Goal: Task Accomplishment & Management: Complete application form

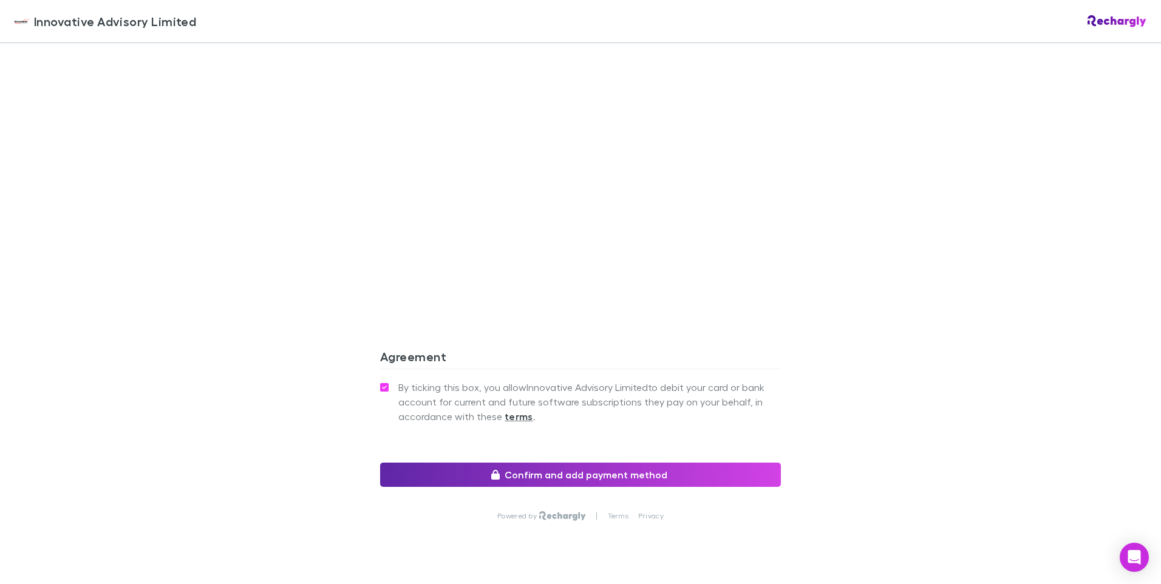
scroll to position [976, 0]
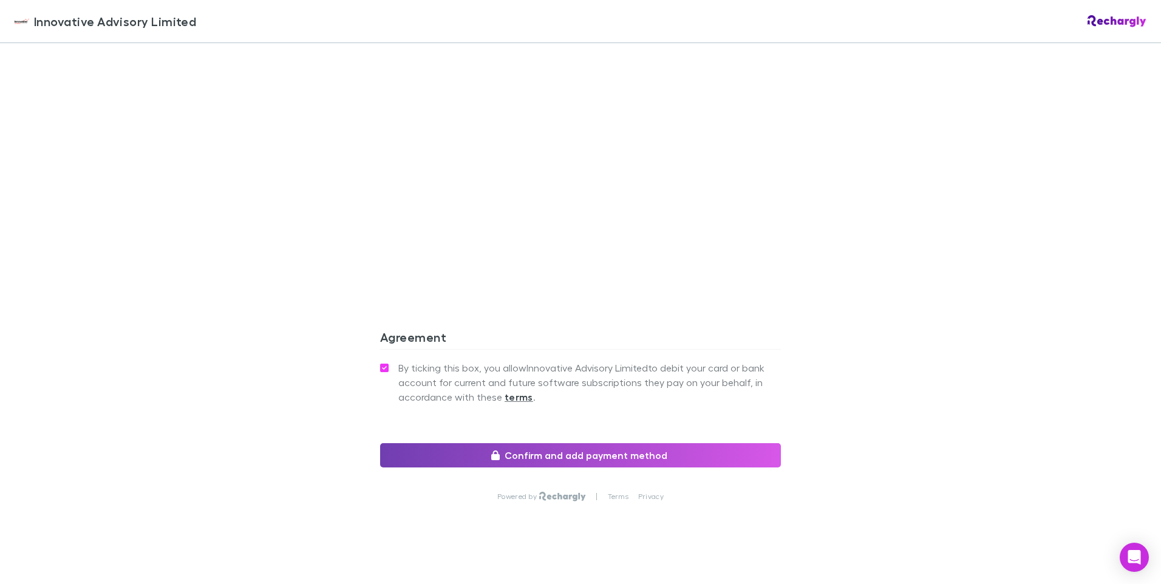
click at [585, 443] on button "Confirm and add payment method" at bounding box center [580, 455] width 401 height 24
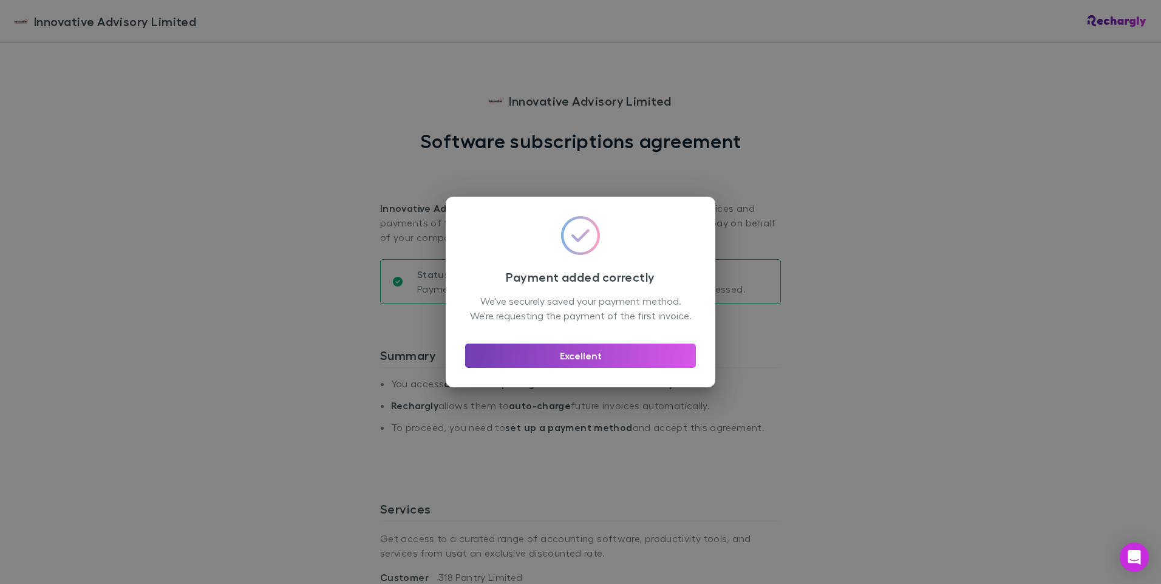
click at [578, 362] on button "Excellent" at bounding box center [580, 356] width 231 height 24
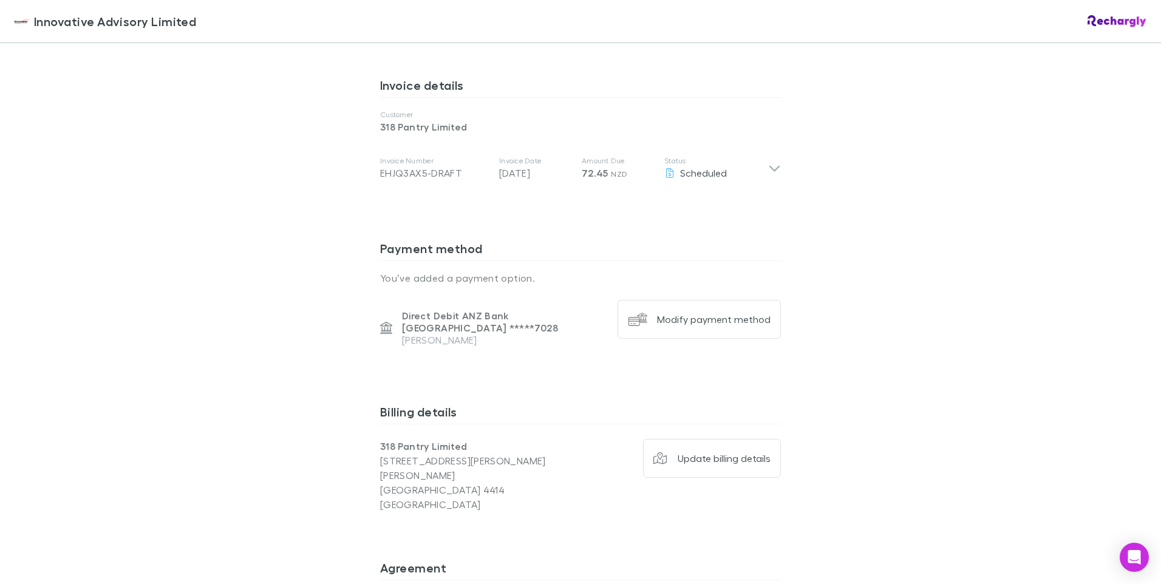
scroll to position [546, 0]
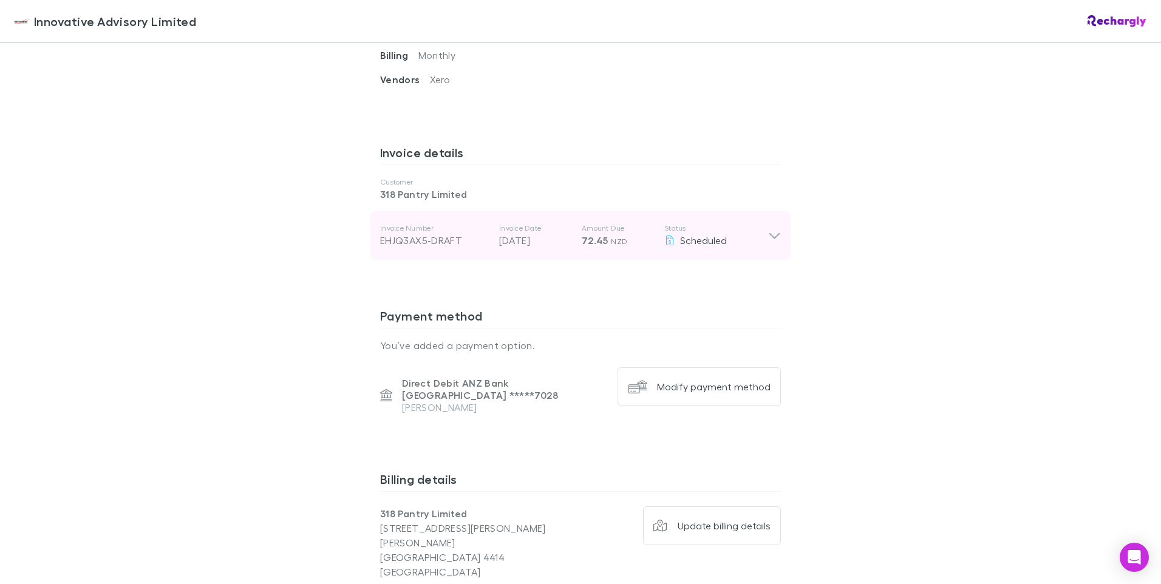
click at [769, 235] on icon at bounding box center [774, 235] width 13 height 15
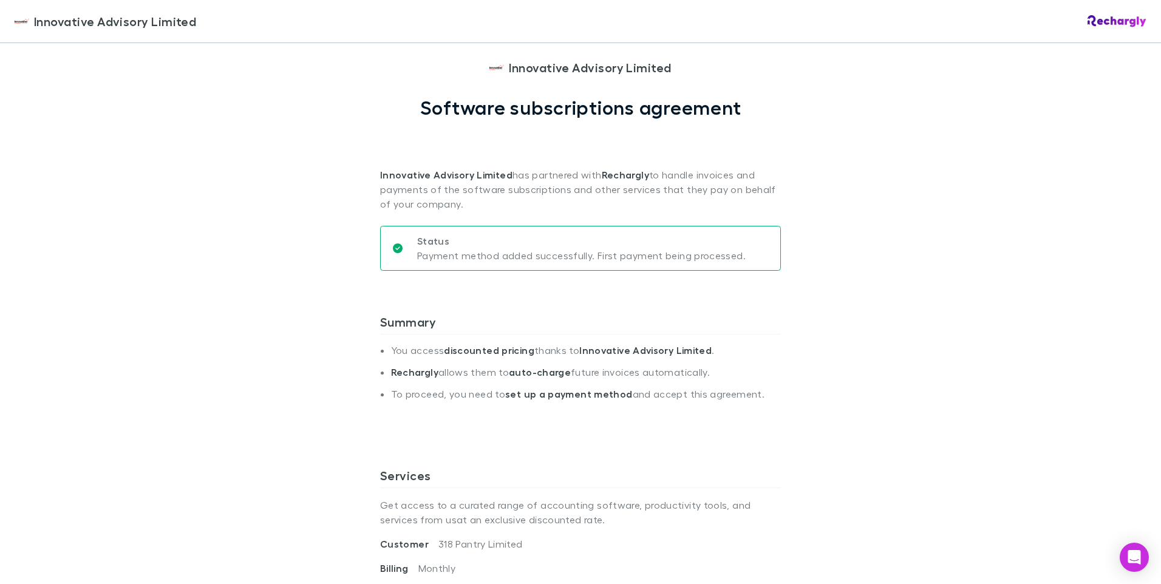
scroll to position [0, 0]
